Goal: Information Seeking & Learning: Understand process/instructions

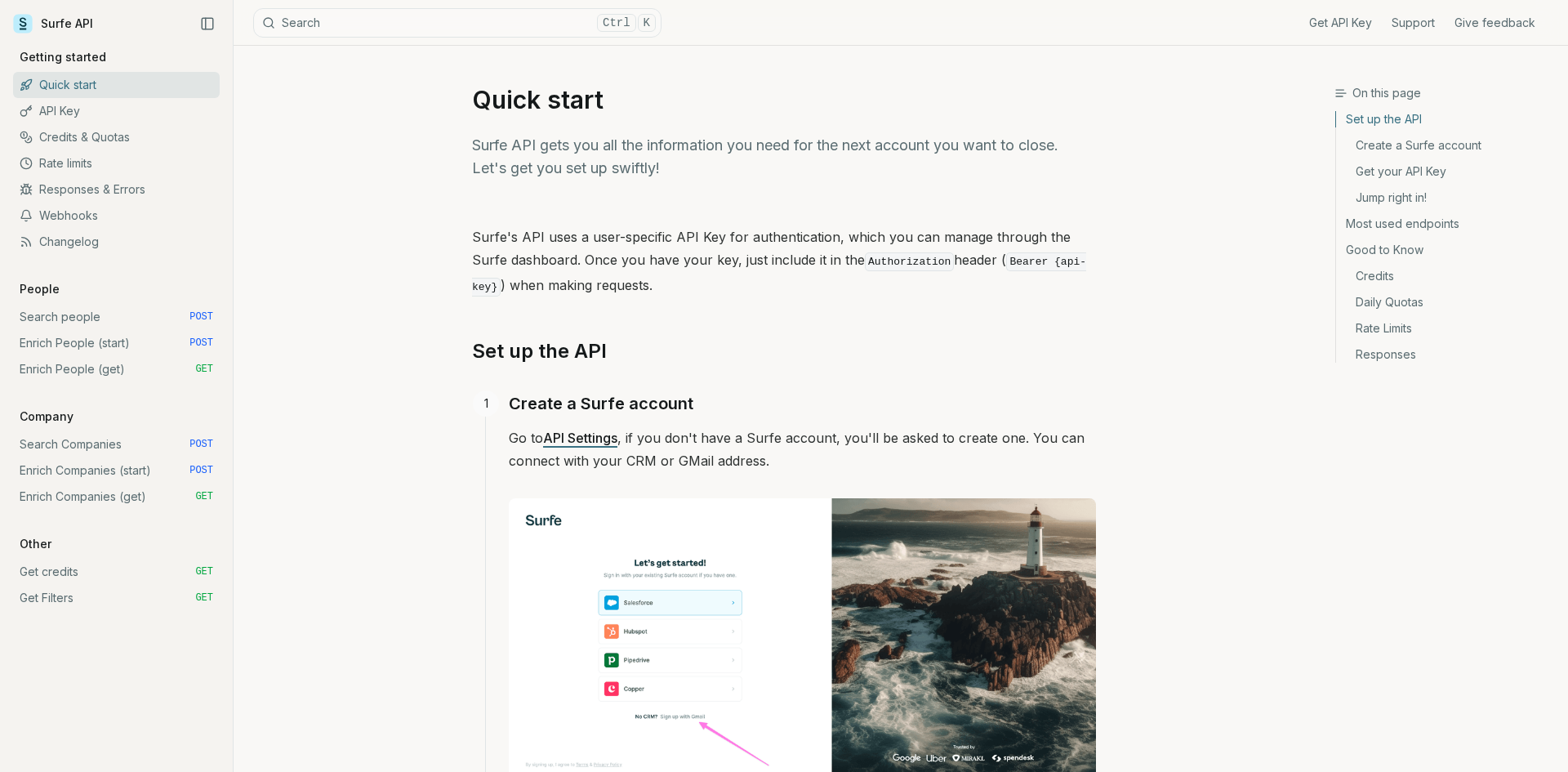
click at [168, 320] on link "Search people POST" at bounding box center [117, 317] width 207 height 27
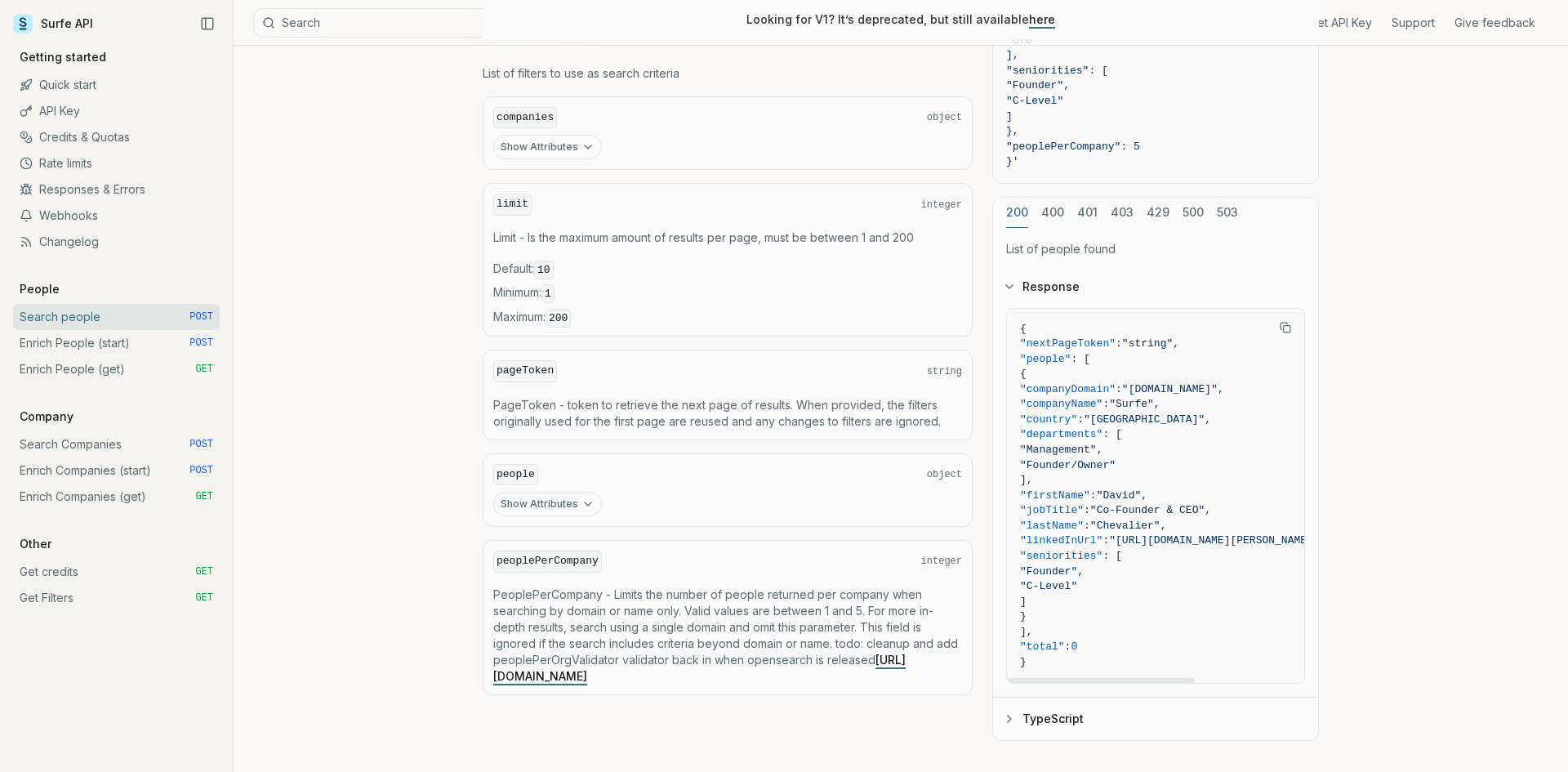
drag, startPoint x: 1119, startPoint y: 679, endPoint x: 1116, endPoint y: 606, distance: 73.1
click at [1094, 678] on div at bounding box center [1100, 681] width 188 height 5
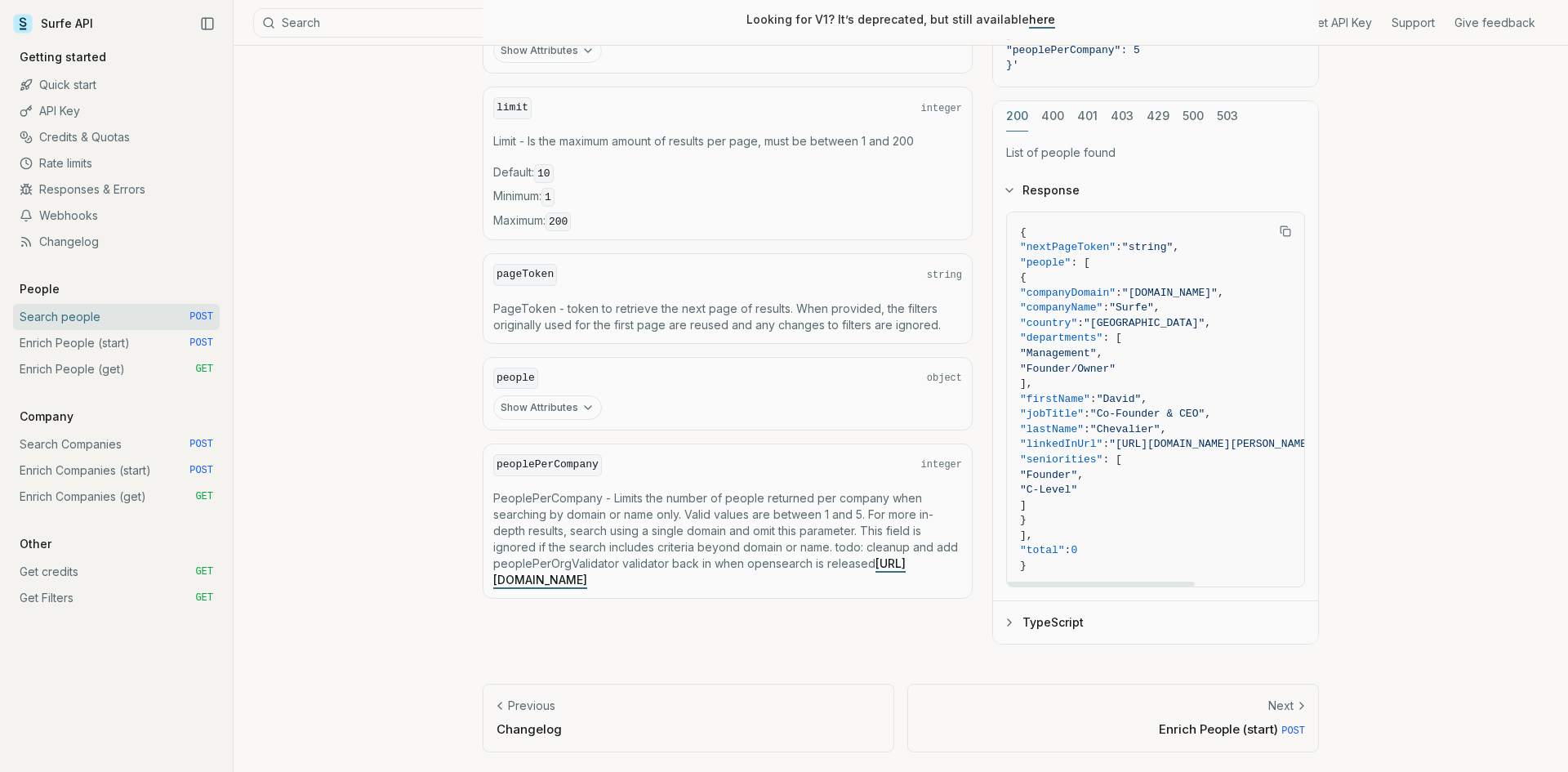
scroll to position [668, 0]
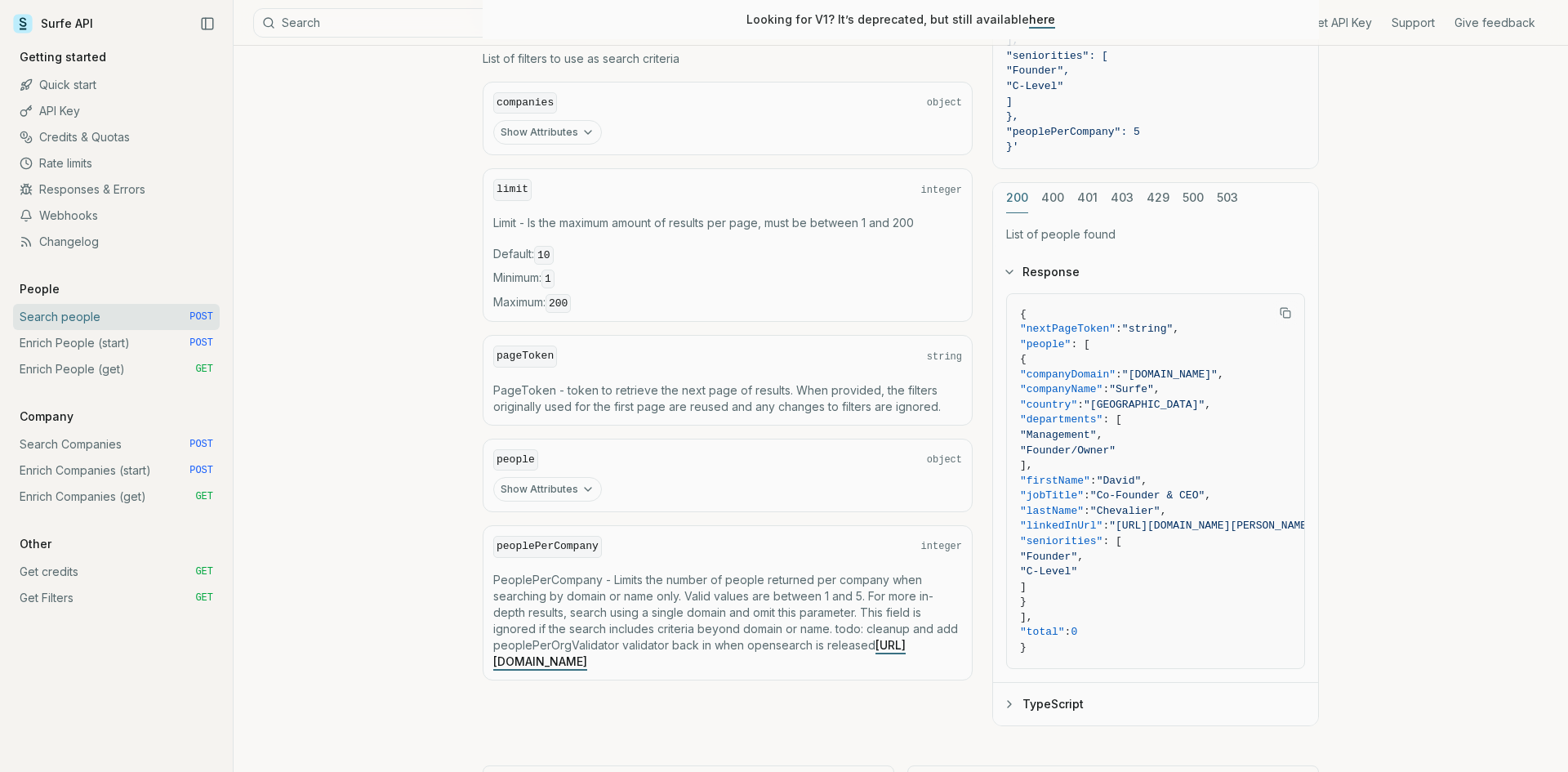
click at [127, 351] on link "Enrich People (start) POST" at bounding box center [117, 344] width 207 height 27
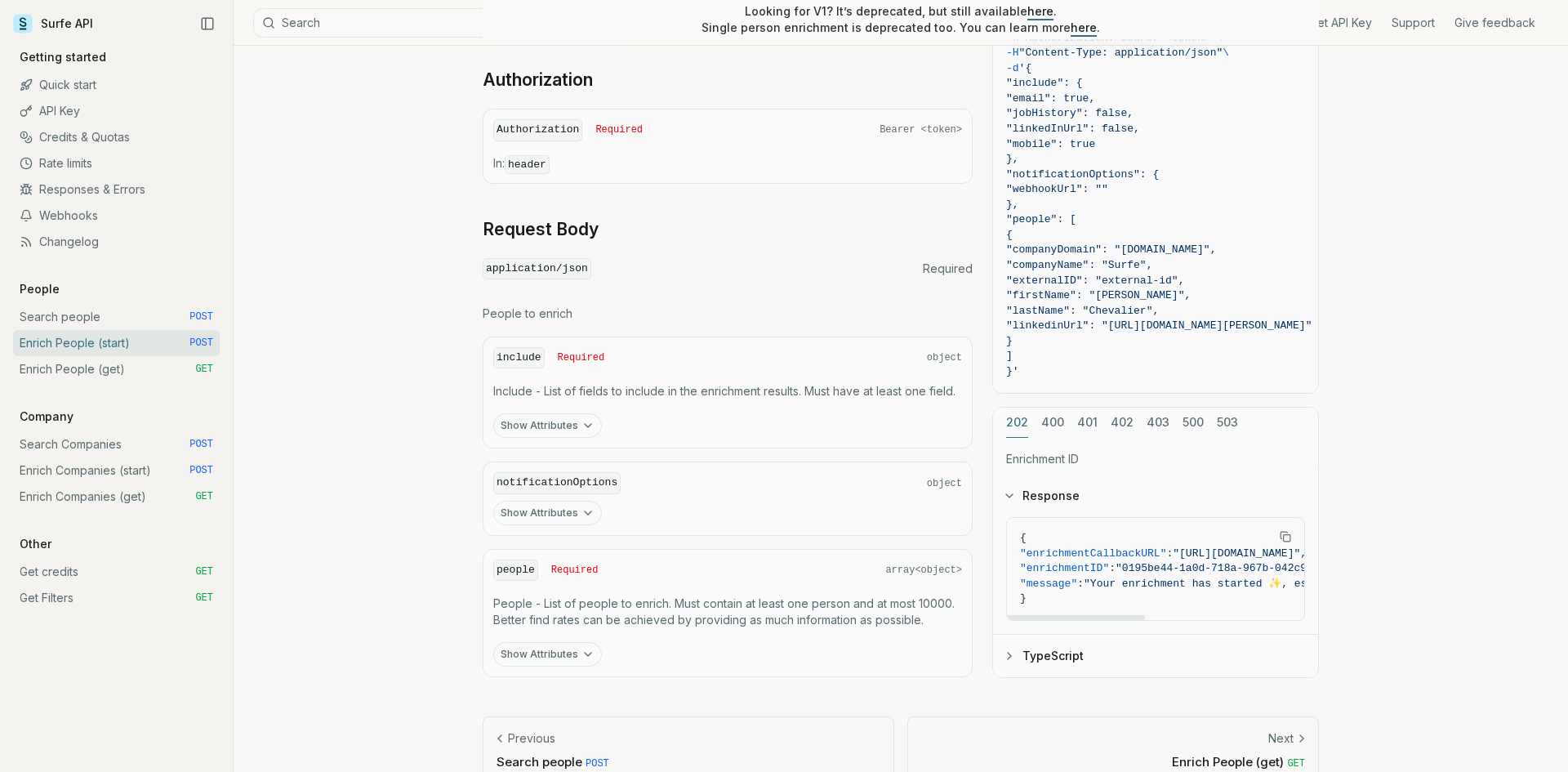
scroll to position [490, 0]
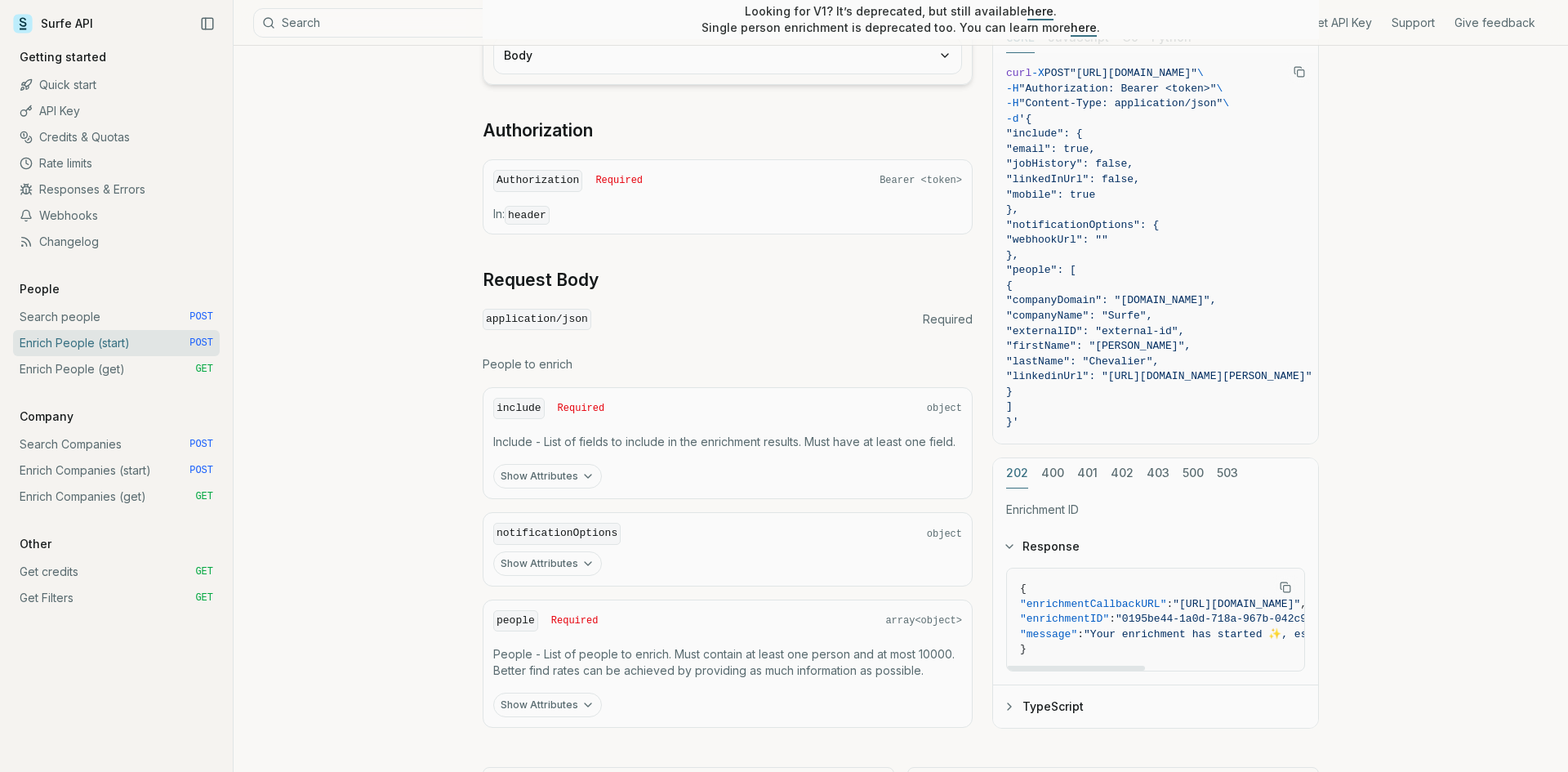
drag, startPoint x: 1056, startPoint y: 662, endPoint x: 836, endPoint y: 615, distance: 225.0
click at [1039, 662] on pre "{ "enrichmentCallbackURL" : "[URL][DOMAIN_NAME]" , "enrichmentID" : "0195be44-1…" at bounding box center [1243, 620] width 473 height 102
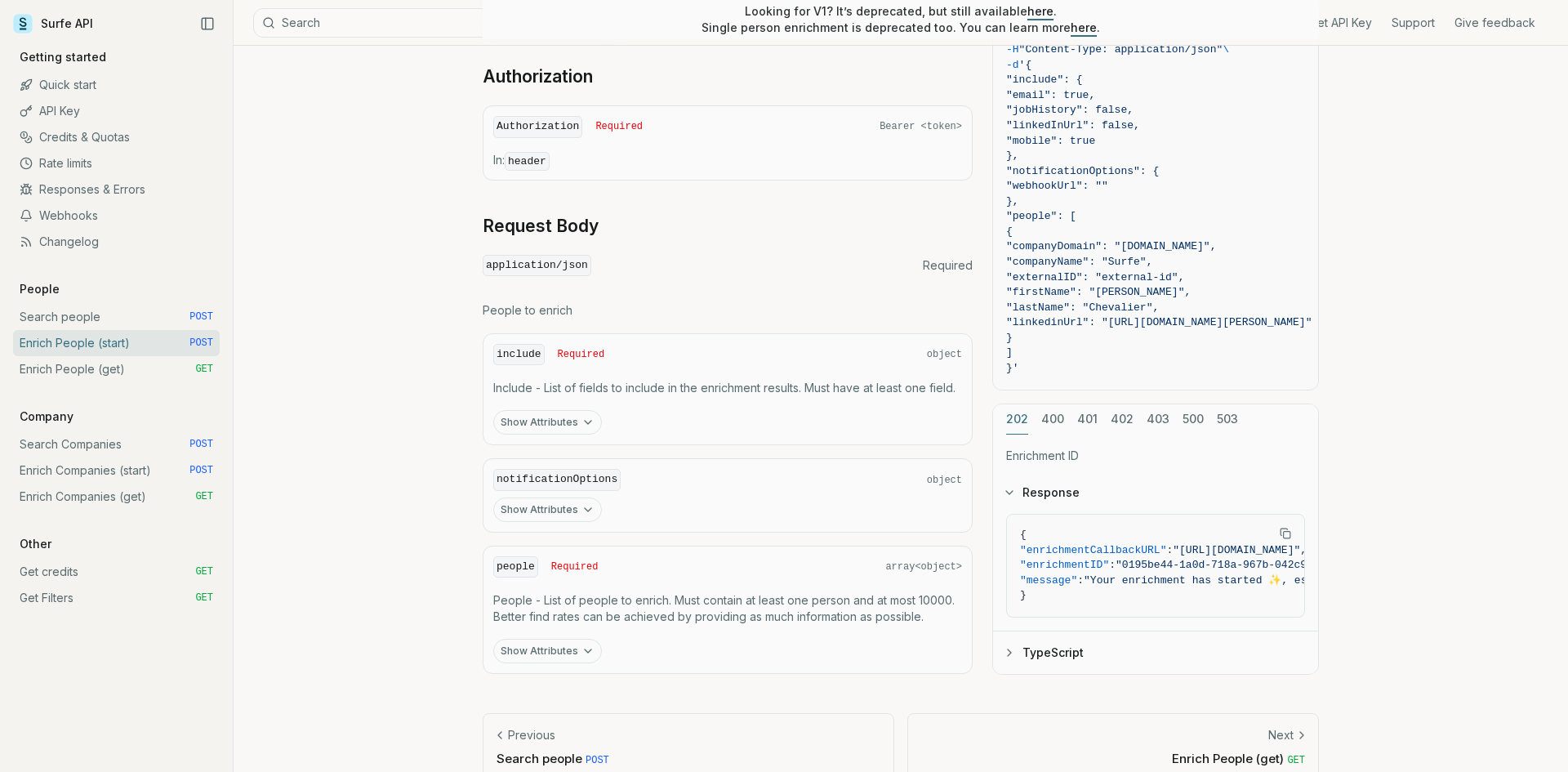
scroll to position [572, 0]
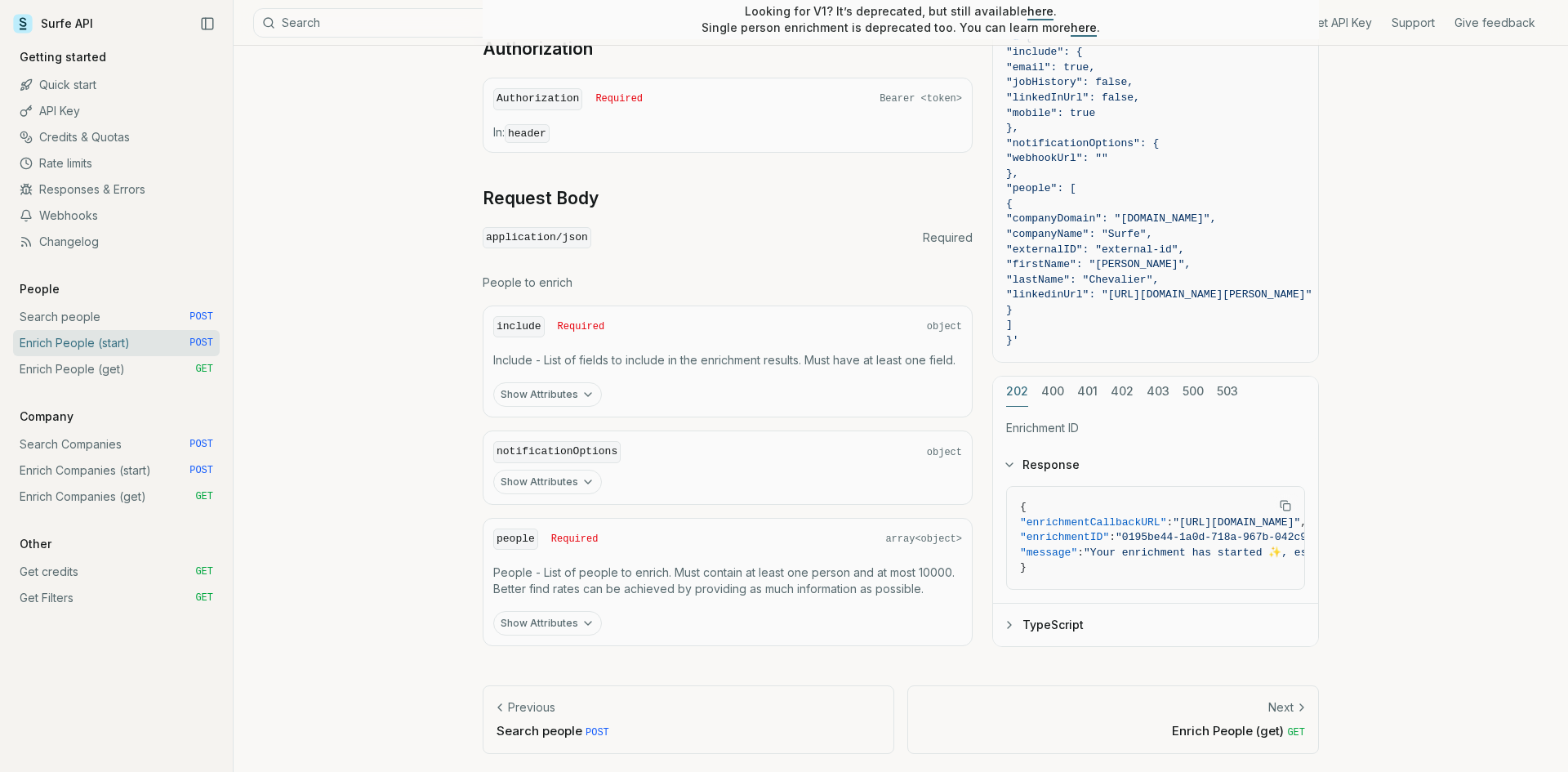
click at [163, 371] on link "Enrich People (get) GET" at bounding box center [117, 369] width 207 height 27
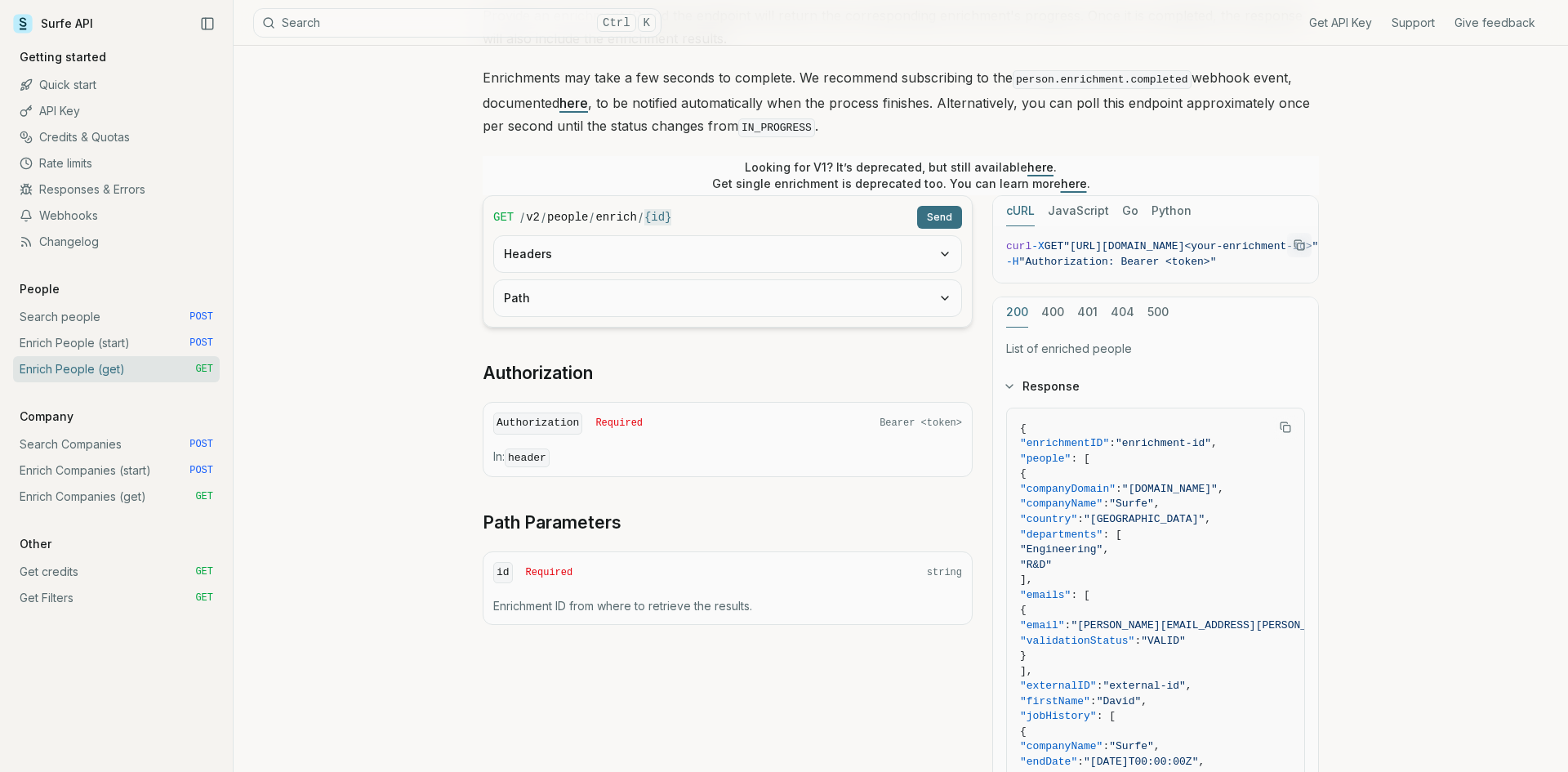
scroll to position [408, 0]
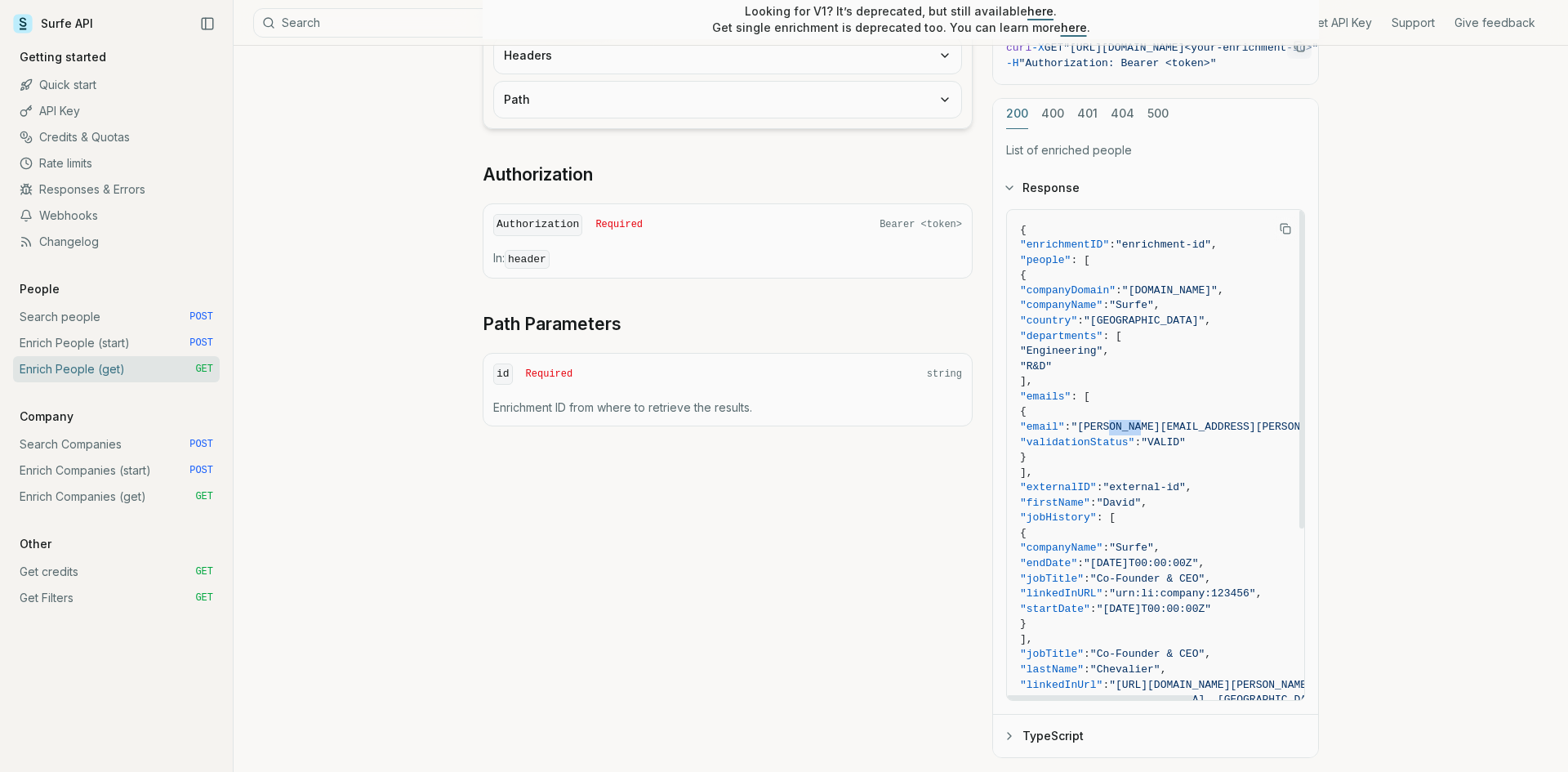
drag, startPoint x: 1166, startPoint y: 427, endPoint x: 1196, endPoint y: 430, distance: 30.1
click at [1196, 430] on span ""[PERSON_NAME][EMAIL_ADDRESS][PERSON_NAME][DOMAIN_NAME]"" at bounding box center [1248, 427] width 357 height 12
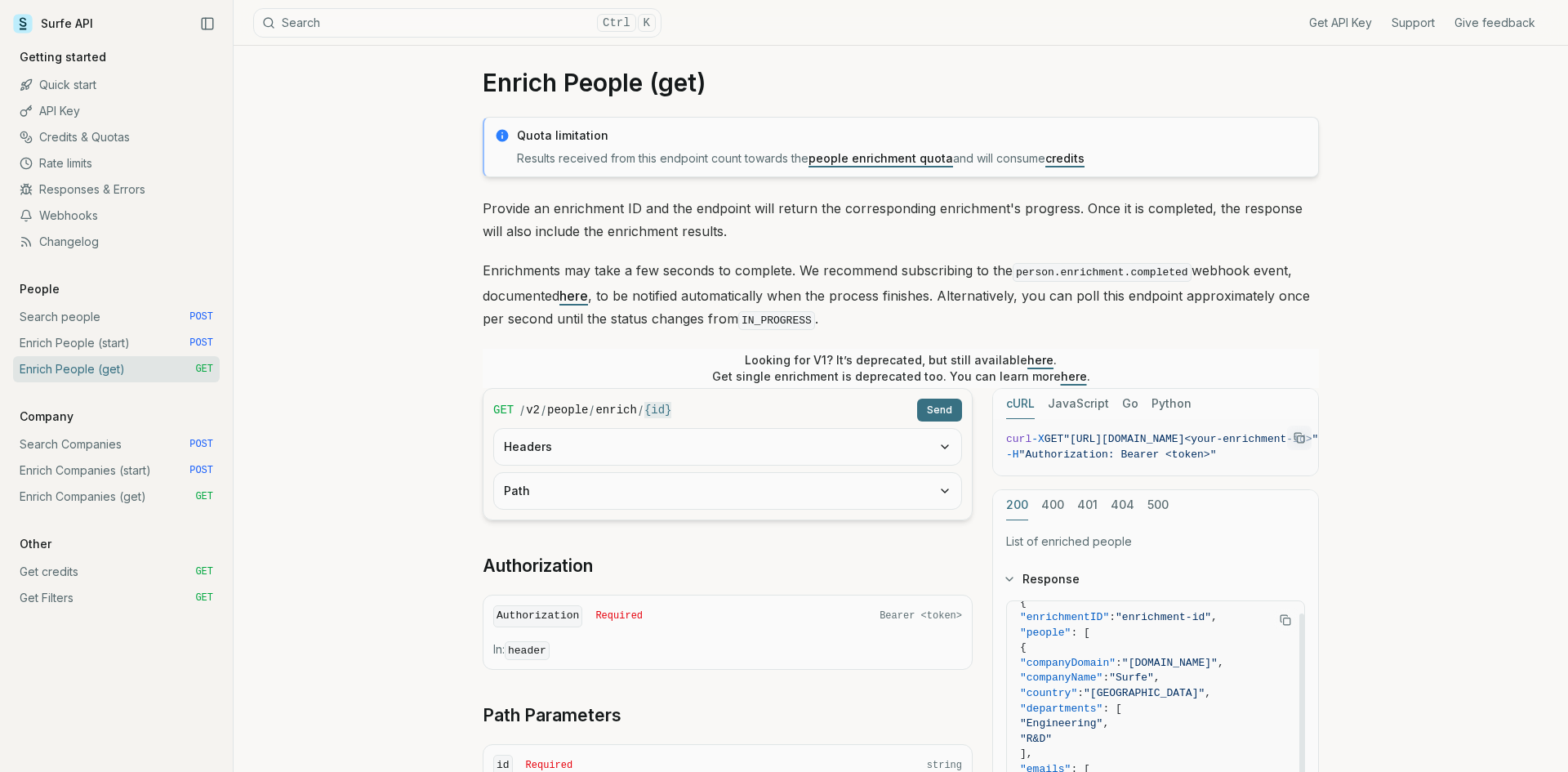
scroll to position [0, 0]
